Goal: Navigation & Orientation: Find specific page/section

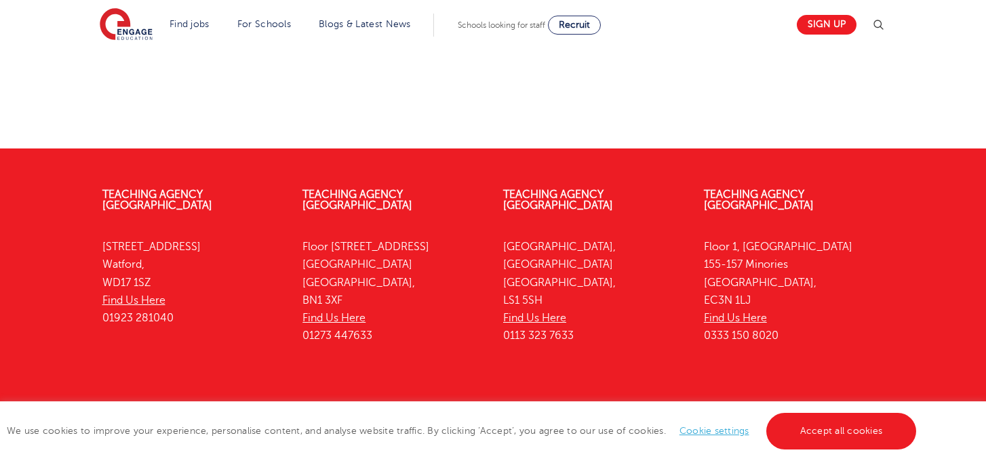
scroll to position [1625, 0]
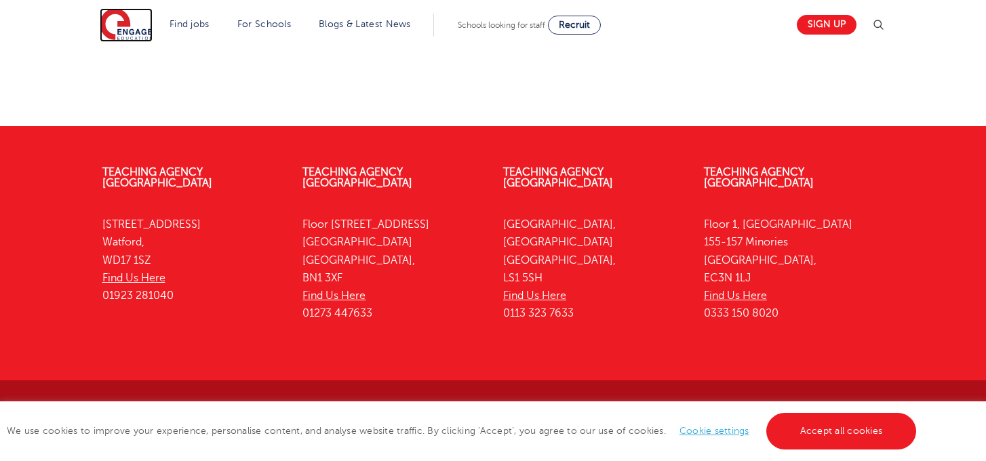
click at [139, 27] on img at bounding box center [126, 25] width 53 height 34
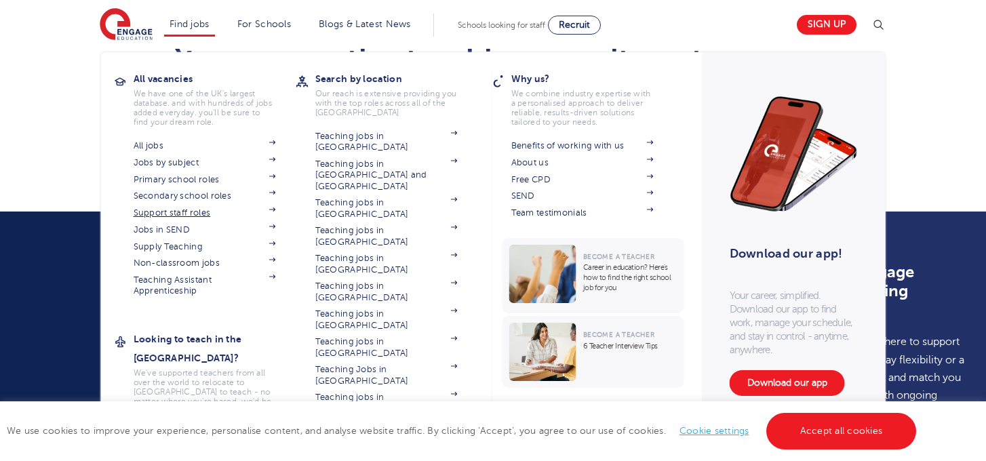
scroll to position [804, 0]
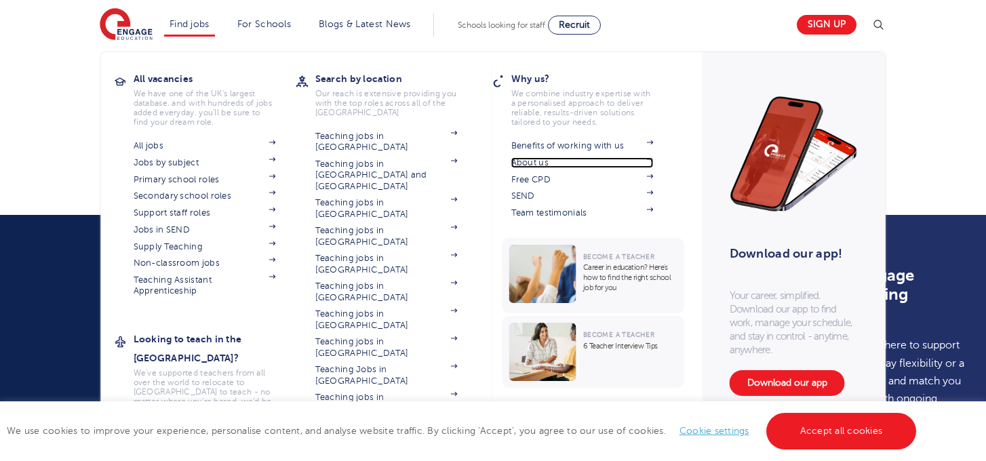
click at [555, 162] on link "About us" at bounding box center [582, 162] width 142 height 11
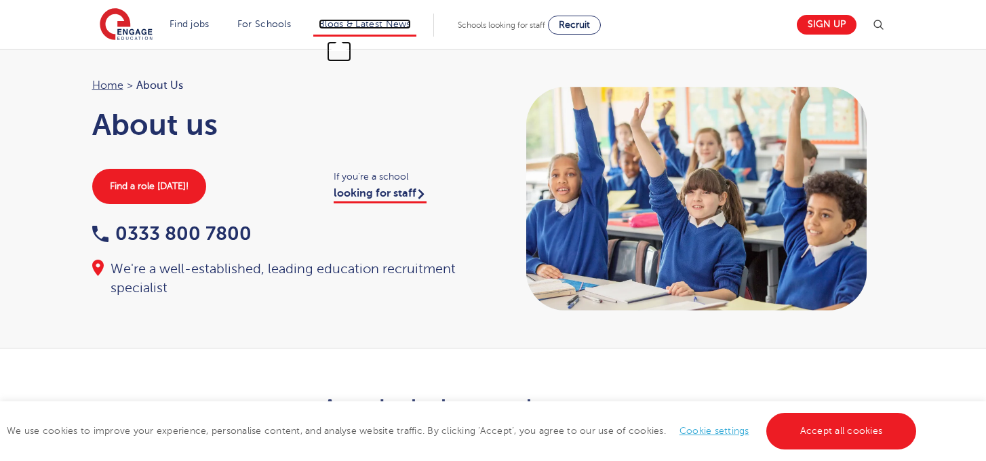
click at [346, 26] on link "Blogs & Latest News" at bounding box center [365, 24] width 92 height 10
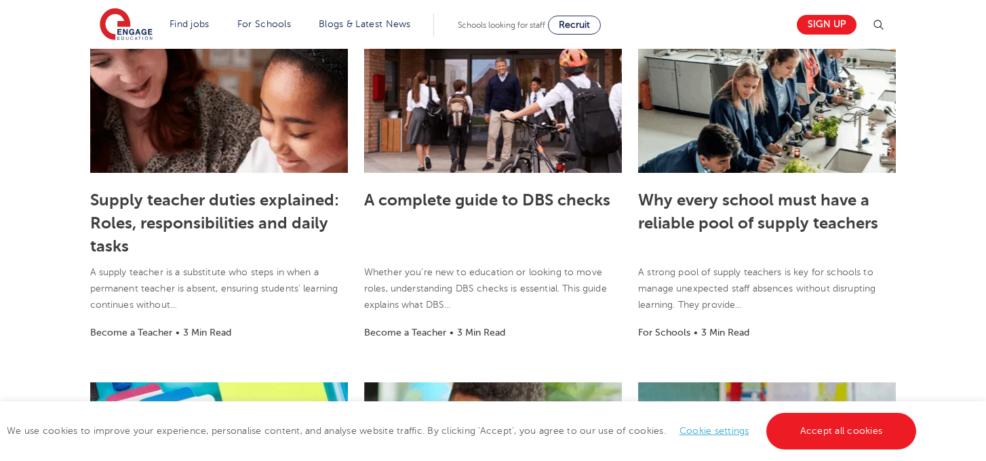
scroll to position [43, 0]
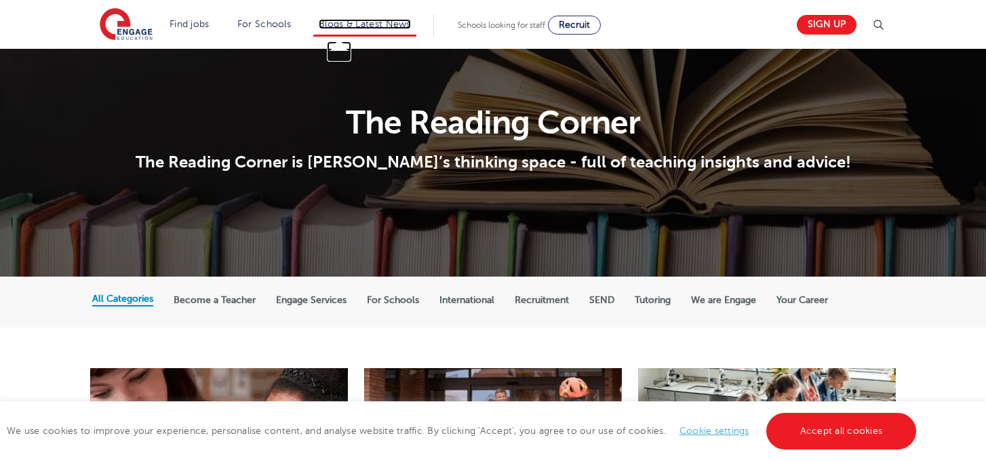
click at [369, 25] on link "Blogs & Latest News" at bounding box center [365, 24] width 92 height 10
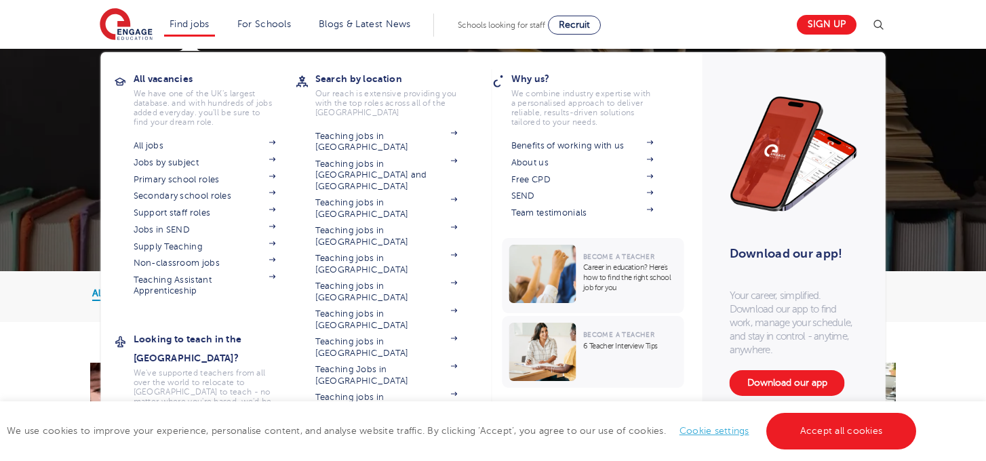
scroll to position [48, 0]
click at [574, 214] on link "Team testimonials" at bounding box center [582, 213] width 142 height 11
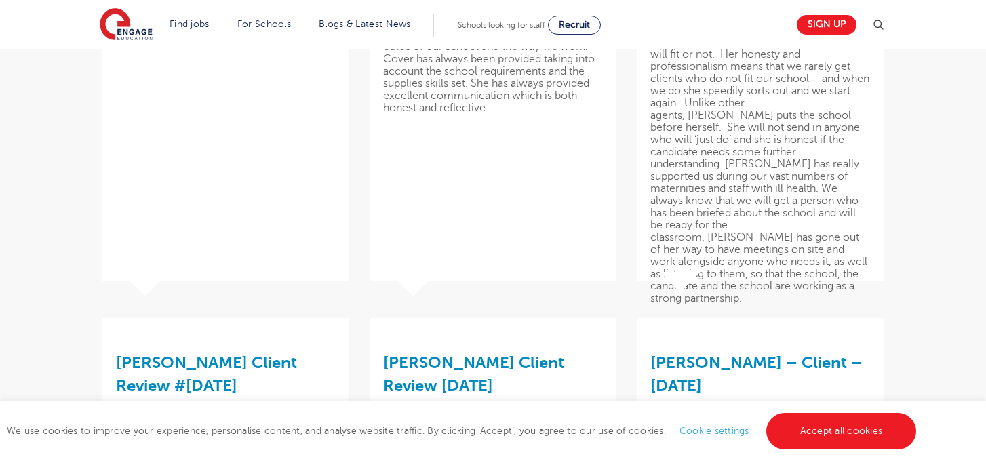
scroll to position [1913, 0]
